Goal: Understand process/instructions

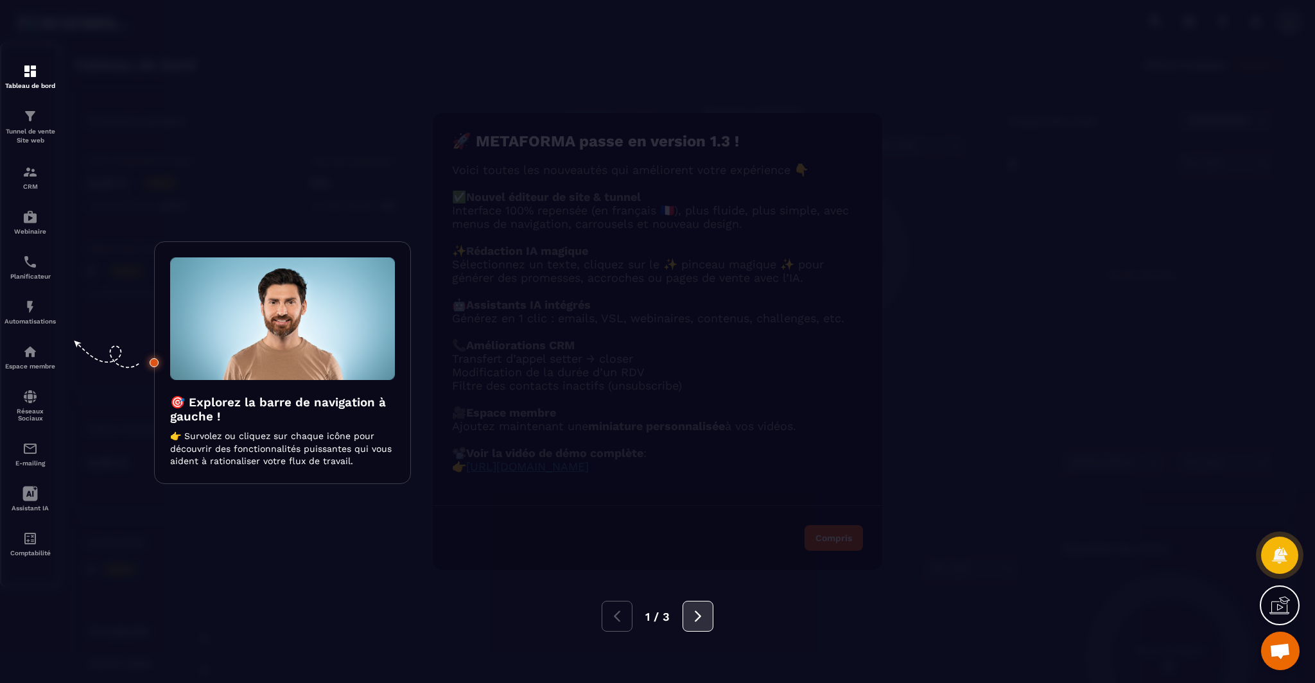
click at [686, 619] on button at bounding box center [697, 616] width 31 height 31
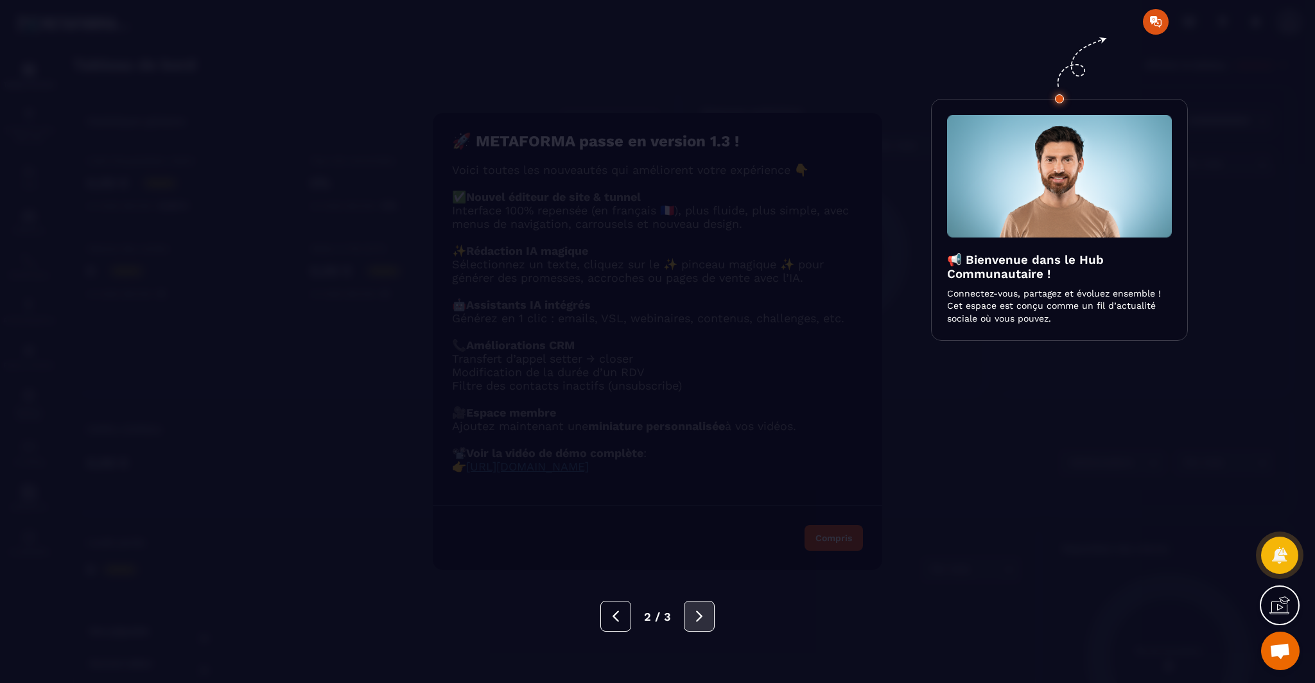
click at [697, 619] on icon at bounding box center [699, 615] width 6 height 11
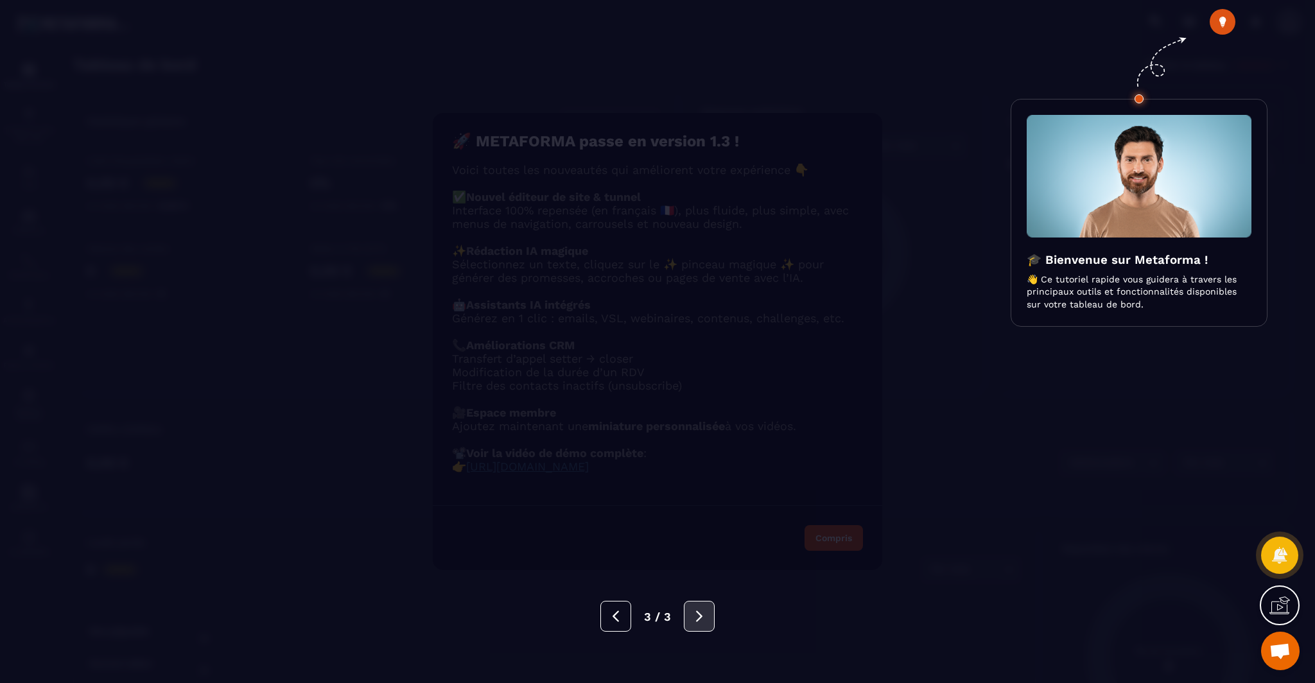
click at [692, 620] on icon at bounding box center [699, 616] width 14 height 14
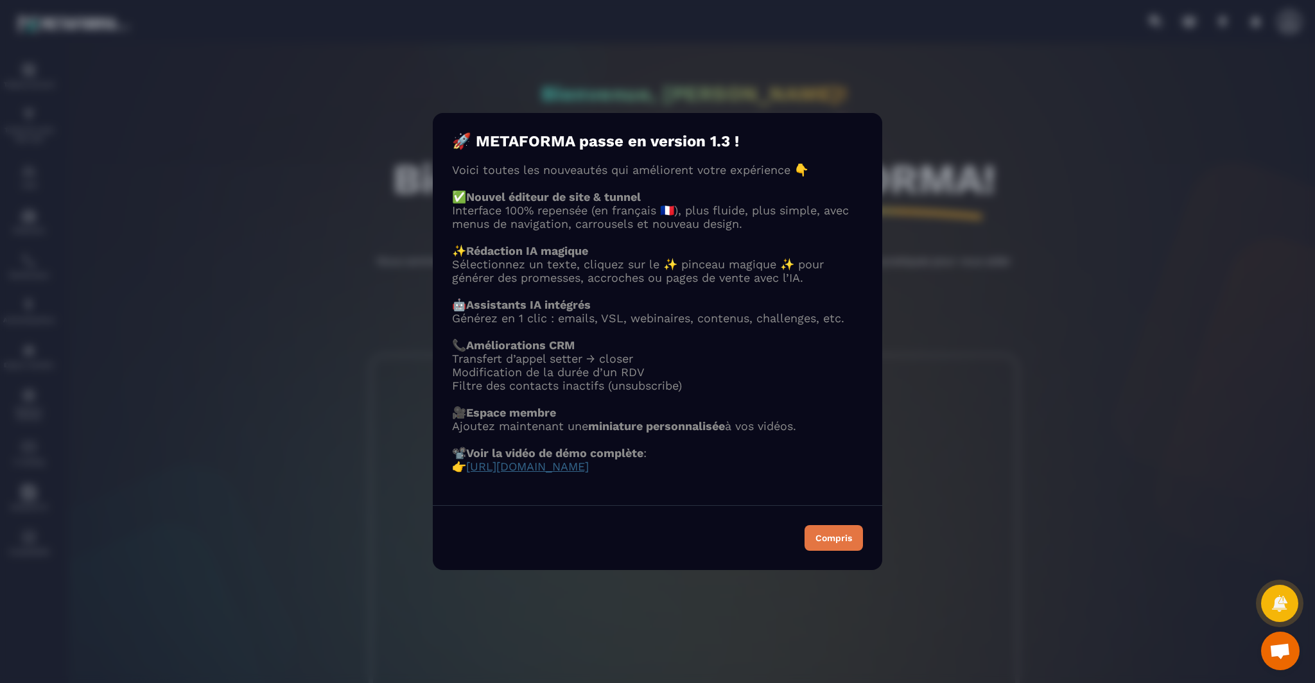
click at [833, 542] on div "Compris" at bounding box center [833, 537] width 37 height 9
